Goal: Find specific page/section: Find specific page/section

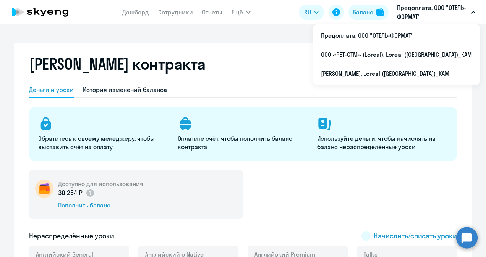
select select "english_adult_not_native_speaker"
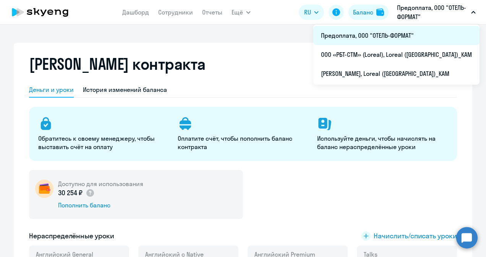
click at [406, 32] on li "Предоплата, ООО "ОТЕЛЬ-ФОРМАТ"" at bounding box center [396, 35] width 166 height 19
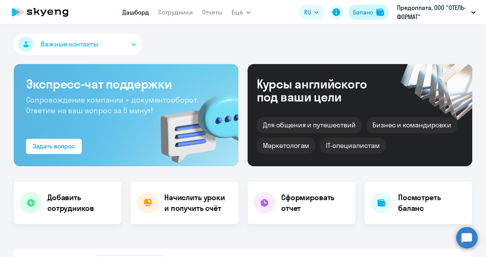
select select "30"
click at [361, 10] on div "Баланс" at bounding box center [363, 12] width 20 height 9
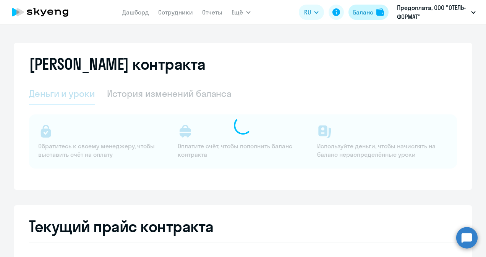
select select "english_adult_not_native_speaker"
